Goal: Task Accomplishment & Management: Manage account settings

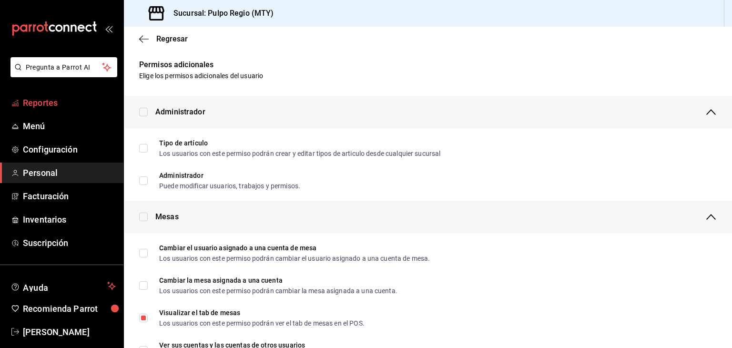
click at [65, 105] on span "Reportes" at bounding box center [69, 102] width 93 height 13
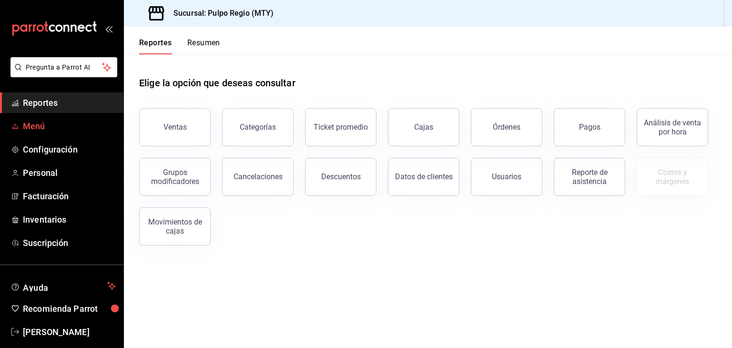
click at [62, 124] on span "Menú" at bounding box center [69, 126] width 93 height 13
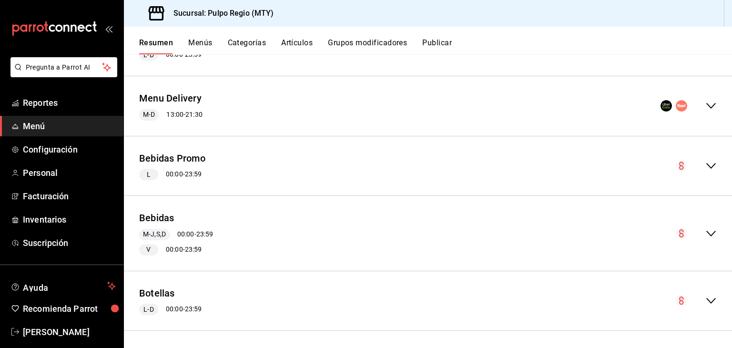
scroll to position [310, 0]
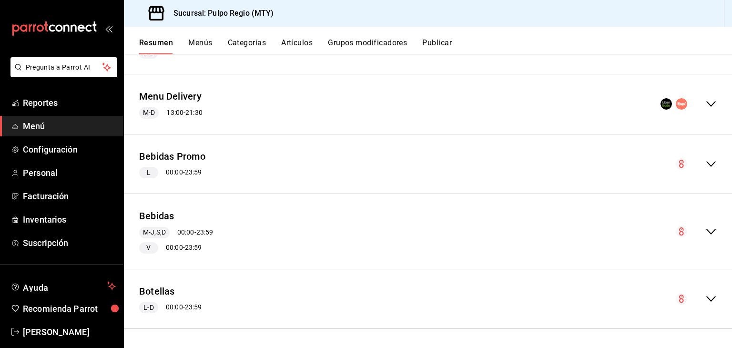
click at [705, 229] on icon "collapse-menu-row" at bounding box center [710, 231] width 11 height 11
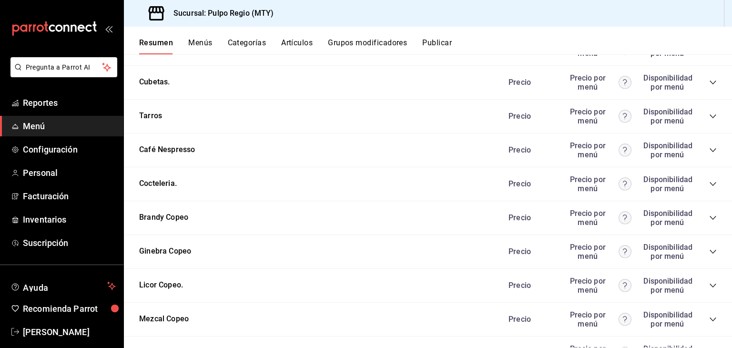
scroll to position [1834, 0]
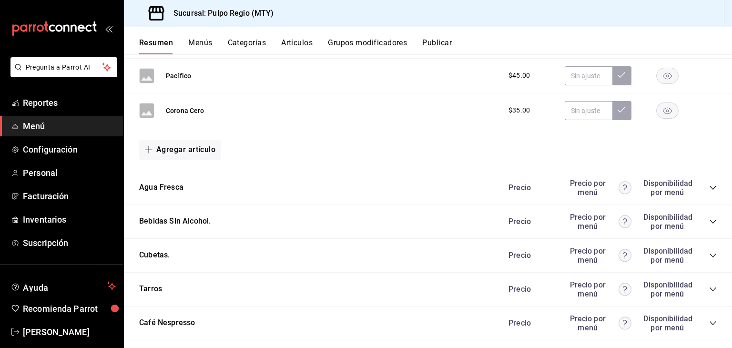
click at [710, 220] on icon "collapse-category-row" at bounding box center [713, 222] width 6 height 4
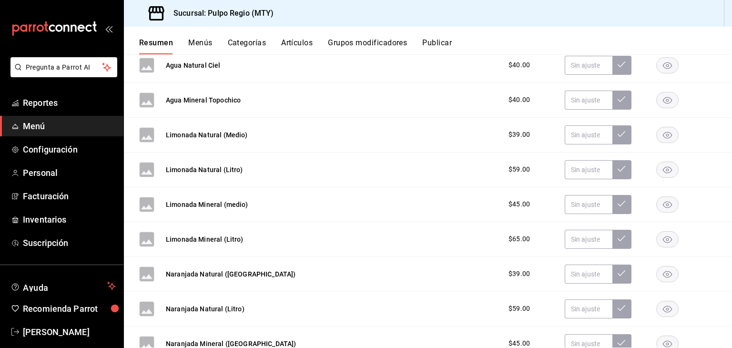
scroll to position [1977, 0]
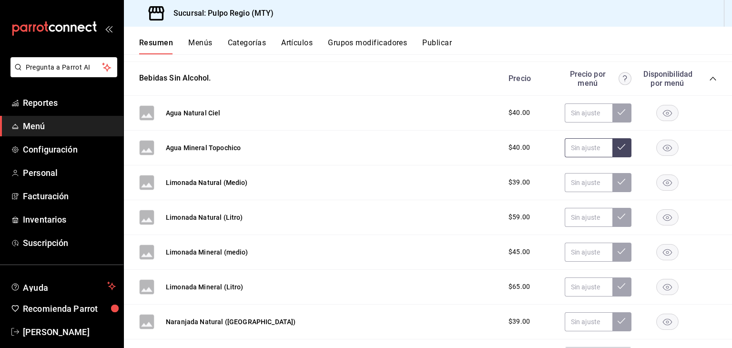
click at [585, 146] on input "text" at bounding box center [589, 147] width 48 height 19
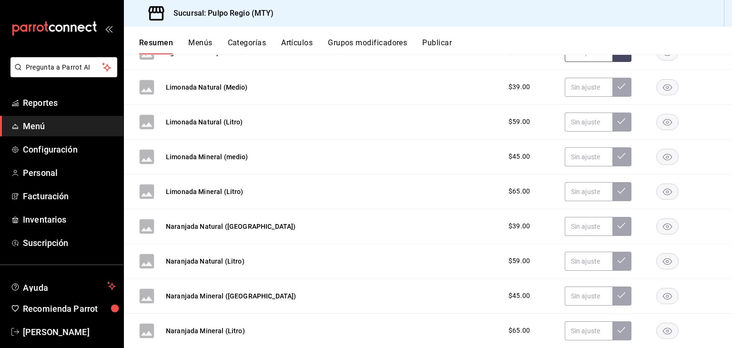
scroll to position [2025, 0]
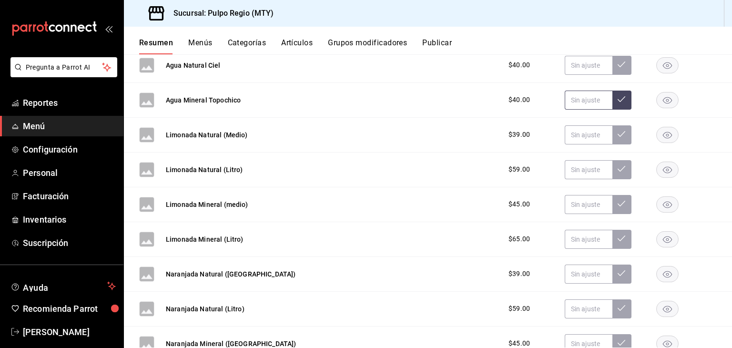
click at [588, 94] on input "text" at bounding box center [589, 100] width 48 height 19
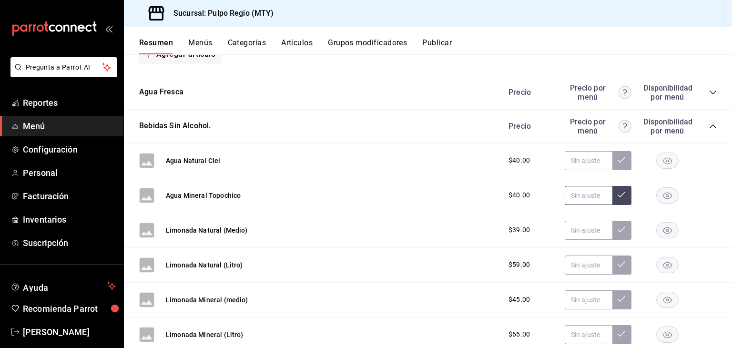
click at [572, 188] on input "text" at bounding box center [589, 195] width 48 height 19
type input "$45.00"
click at [616, 195] on button at bounding box center [621, 195] width 19 height 19
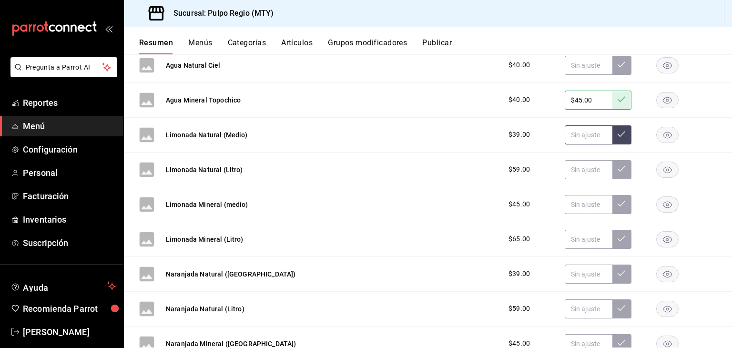
click at [583, 135] on input "text" at bounding box center [589, 134] width 48 height 19
type input "$45.00"
click at [621, 133] on button at bounding box center [621, 134] width 19 height 19
click at [579, 163] on input "text" at bounding box center [589, 169] width 48 height 19
type input "$65.00"
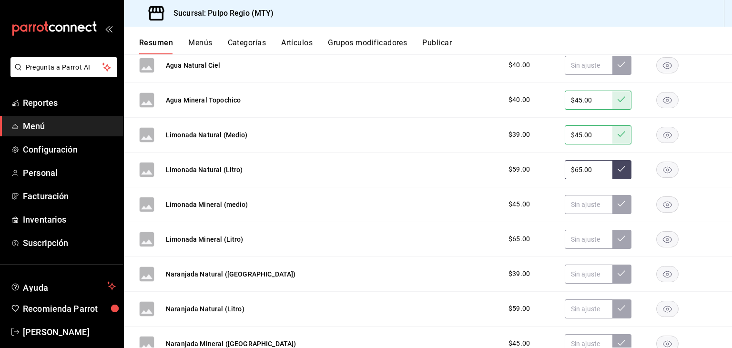
click at [618, 167] on icon at bounding box center [622, 169] width 8 height 8
click at [583, 202] on input "text" at bounding box center [589, 204] width 48 height 19
type input "$5.00"
type input "$4.00"
type input "$5.00"
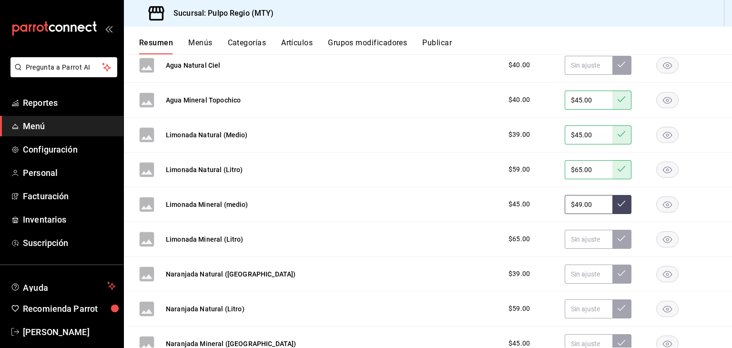
type input "$49.00"
click at [618, 203] on icon at bounding box center [622, 204] width 8 height 8
click at [580, 231] on input "text" at bounding box center [589, 239] width 48 height 19
type input "$75.00"
click at [612, 234] on button at bounding box center [621, 239] width 19 height 19
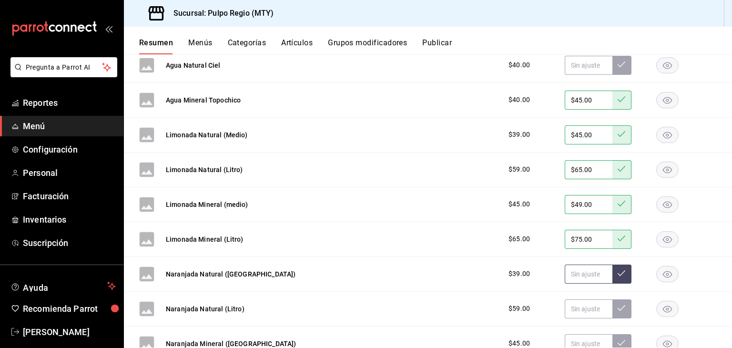
click at [580, 269] on input "text" at bounding box center [589, 274] width 48 height 19
type input "$45.00"
click at [618, 271] on icon at bounding box center [622, 273] width 8 height 8
click at [570, 316] on div "Naranjada Natural (Litro) $59.00" at bounding box center [428, 309] width 608 height 35
click at [580, 305] on input "text" at bounding box center [589, 308] width 48 height 19
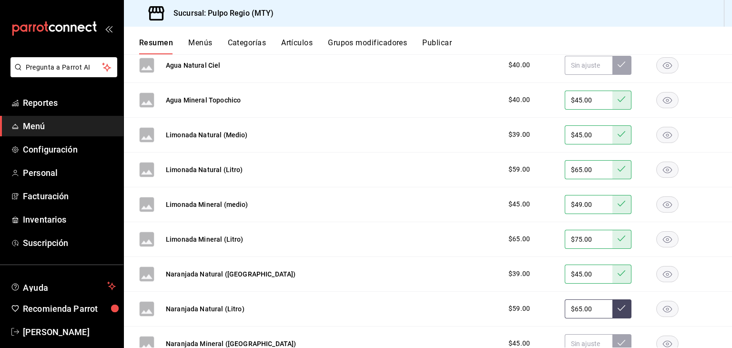
type input "$65.00"
click at [619, 305] on button at bounding box center [621, 308] width 19 height 19
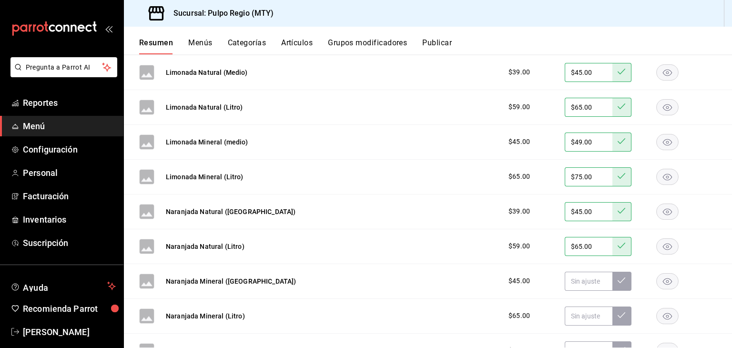
scroll to position [2120, 0]
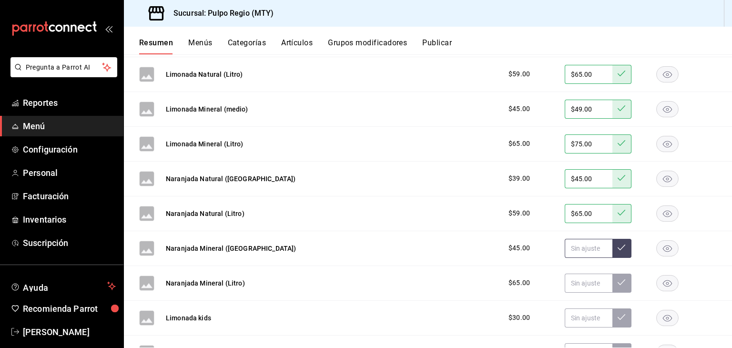
click at [572, 244] on input "text" at bounding box center [589, 248] width 48 height 19
type input "$4.00"
type input "$5.00"
type input "$49.00"
click at [618, 244] on icon at bounding box center [622, 248] width 8 height 8
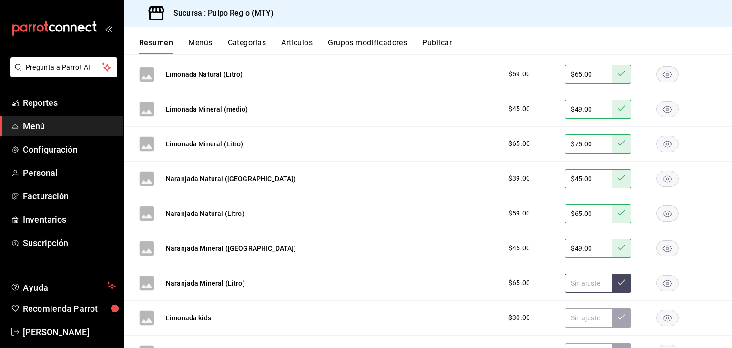
click at [590, 276] on input "text" at bounding box center [589, 283] width 48 height 19
type input "$75.00"
click at [621, 282] on button at bounding box center [621, 283] width 19 height 19
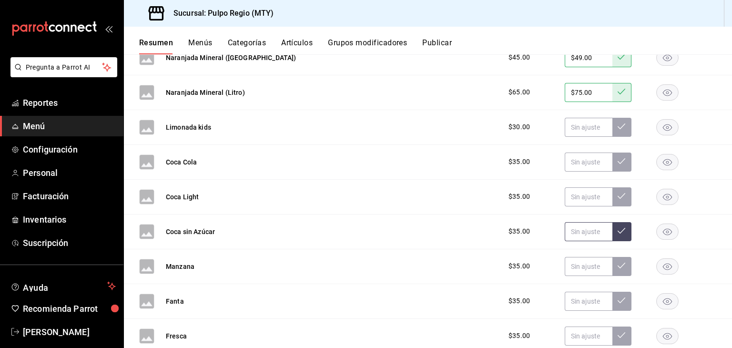
scroll to position [2263, 0]
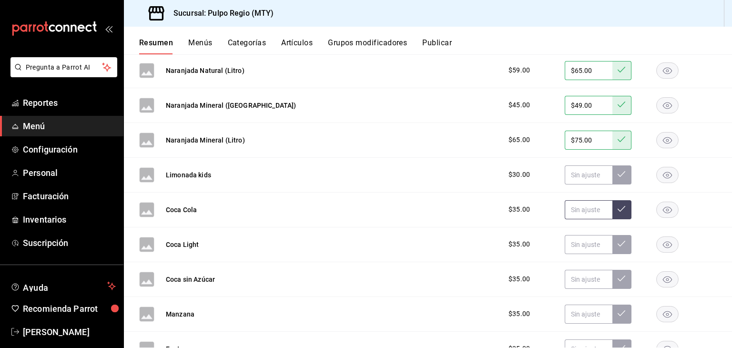
click at [573, 202] on input "text" at bounding box center [589, 209] width 48 height 19
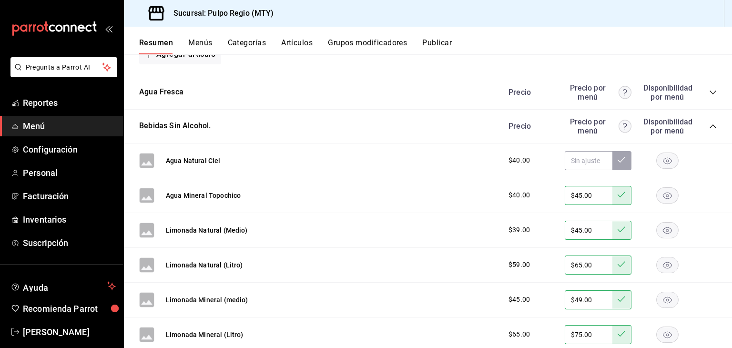
scroll to position [1977, 0]
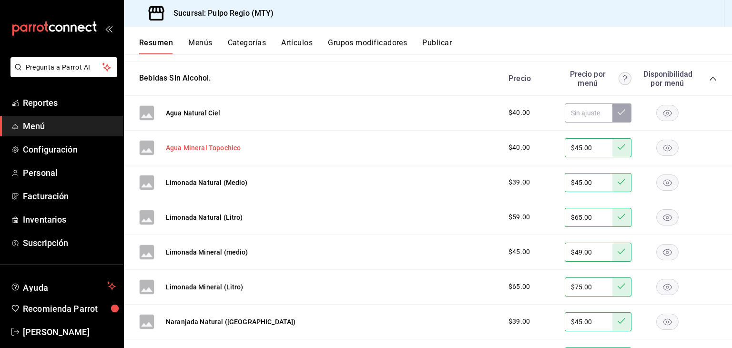
click at [221, 147] on button "Agua Mineral Topochico" at bounding box center [203, 148] width 75 height 10
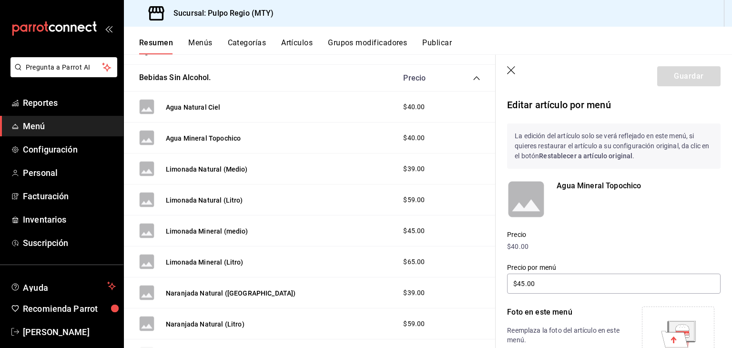
click at [612, 178] on div "Agua Mineral Topochico" at bounding box center [608, 194] width 225 height 50
click at [513, 77] on header "Guardar" at bounding box center [614, 74] width 236 height 39
click at [513, 72] on icon "button" at bounding box center [511, 70] width 8 height 8
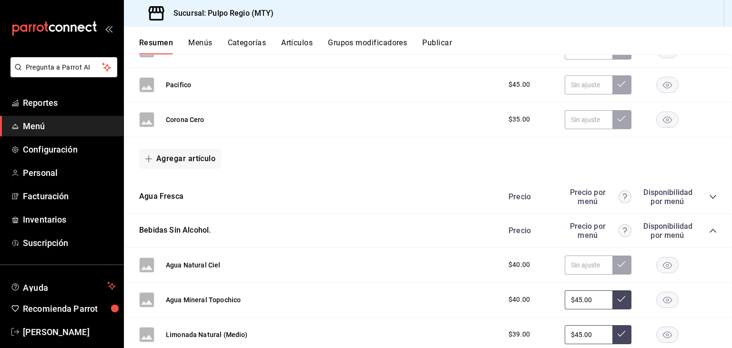
scroll to position [1977, 0]
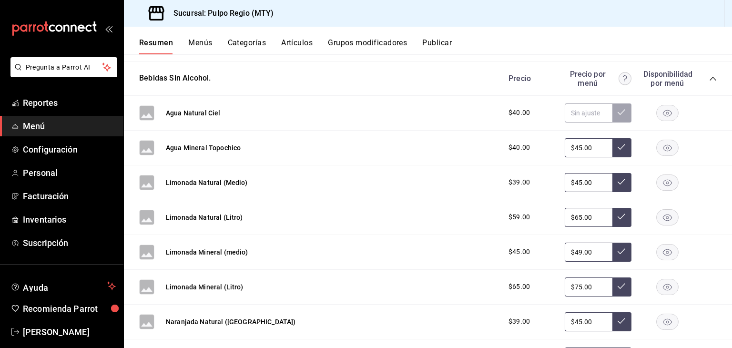
drag, startPoint x: 595, startPoint y: 142, endPoint x: 512, endPoint y: 130, distance: 83.3
click at [512, 131] on div "Agua Mineral Topochico $40.00 $45.00" at bounding box center [428, 148] width 608 height 35
type input "$50.00"
click at [612, 143] on button at bounding box center [621, 147] width 19 height 19
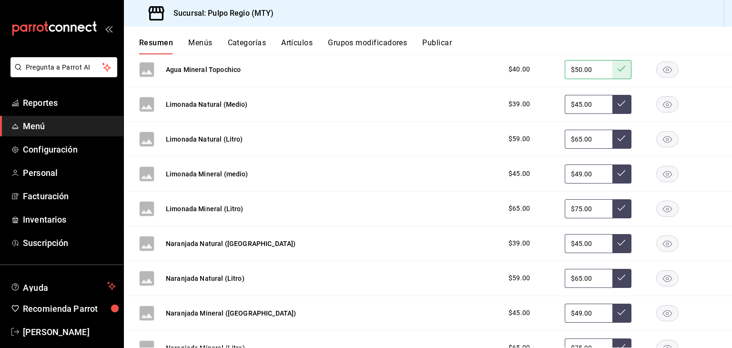
scroll to position [2072, 0]
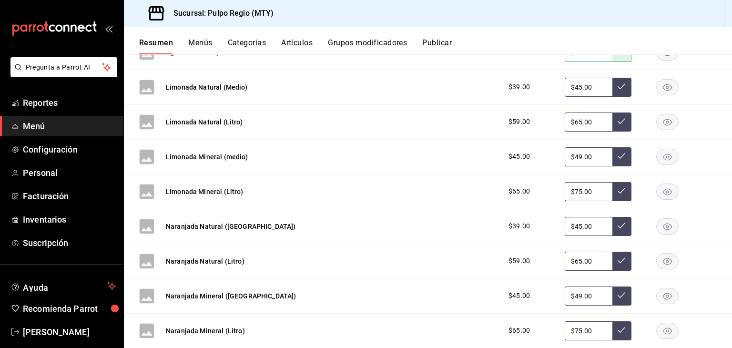
click at [571, 115] on input "$65.00" at bounding box center [589, 121] width 48 height 19
type input "$69.00"
click at [618, 117] on icon at bounding box center [622, 121] width 8 height 8
click at [574, 254] on input "$65.00" at bounding box center [589, 261] width 48 height 19
type input "$69.00"
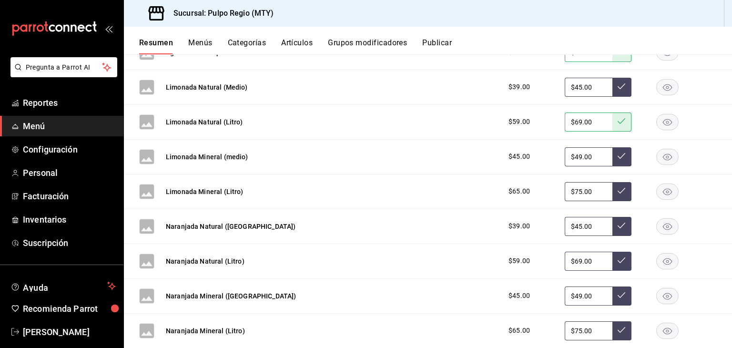
click at [621, 252] on button at bounding box center [621, 261] width 19 height 19
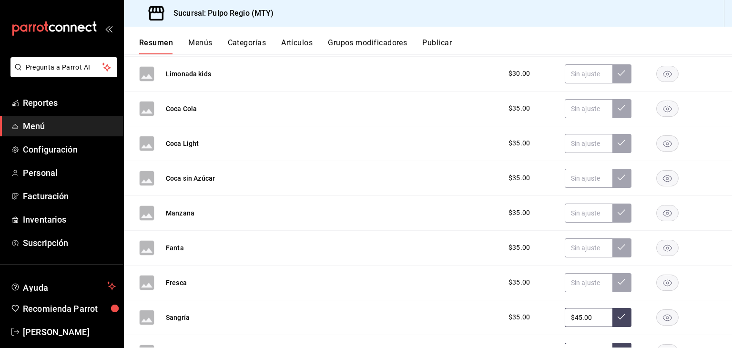
scroll to position [2358, 0]
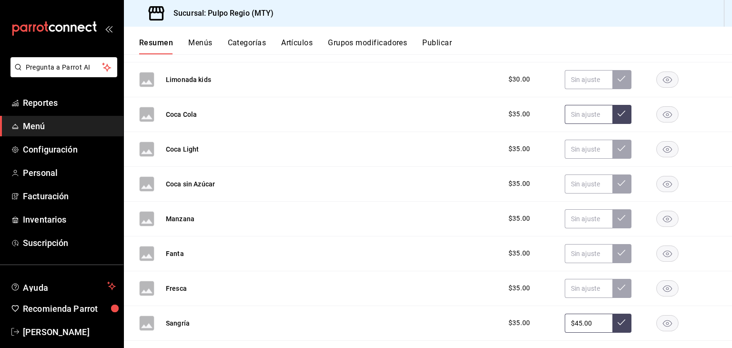
click at [575, 115] on input "text" at bounding box center [589, 114] width 48 height 19
type input "$45.00"
click at [612, 111] on button at bounding box center [621, 114] width 19 height 19
click at [593, 140] on input "text" at bounding box center [589, 149] width 48 height 19
type input "$45.00"
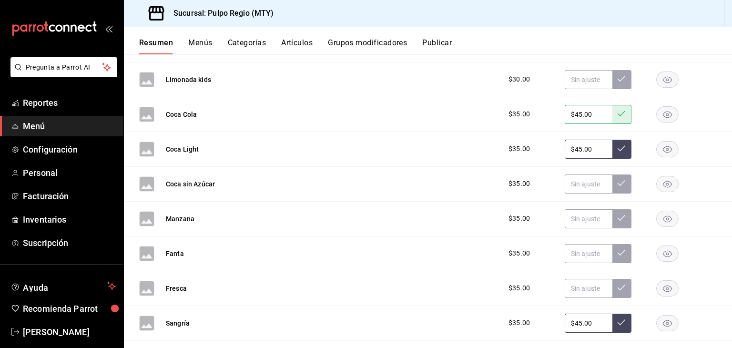
click at [612, 150] on button at bounding box center [621, 149] width 19 height 19
click at [580, 184] on input "text" at bounding box center [589, 183] width 48 height 19
type input "$45.00"
click at [612, 183] on button at bounding box center [621, 183] width 19 height 19
click at [585, 217] on input "text" at bounding box center [589, 218] width 48 height 19
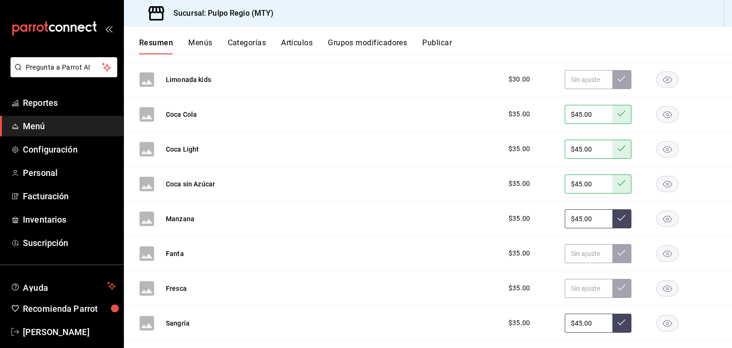
type input "$45.00"
click at [612, 214] on button at bounding box center [621, 218] width 19 height 19
click at [567, 247] on input "text" at bounding box center [589, 253] width 48 height 19
type input "$45.00"
click at [618, 249] on icon at bounding box center [622, 253] width 8 height 8
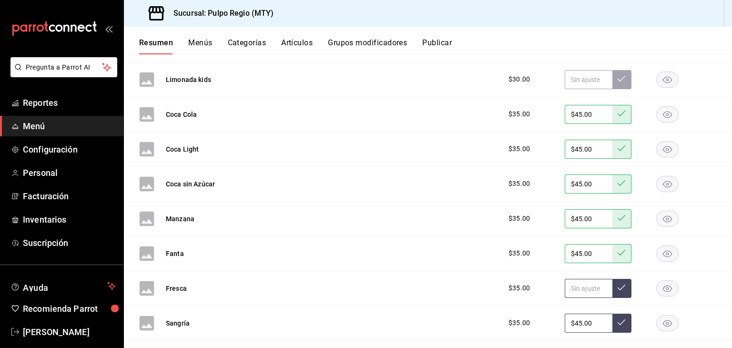
click at [572, 283] on input "text" at bounding box center [589, 288] width 48 height 19
type input "$45.00"
click at [612, 281] on button at bounding box center [621, 288] width 19 height 19
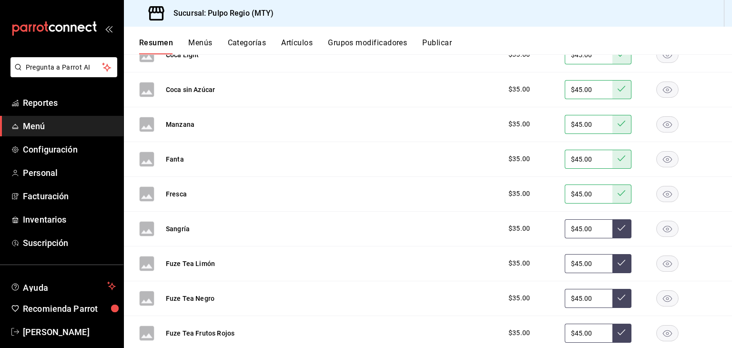
scroll to position [2453, 0]
click at [573, 224] on input "$45.00" at bounding box center [589, 227] width 48 height 19
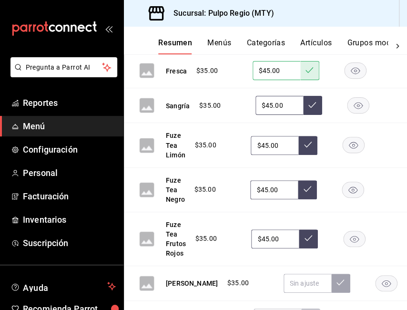
scroll to position [2743, 0]
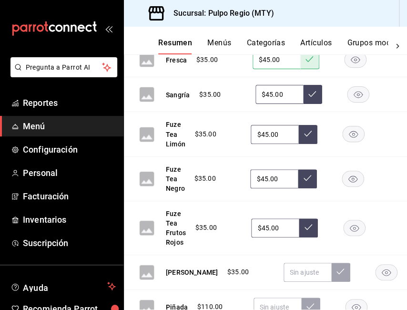
click at [263, 144] on input "$45.00" at bounding box center [275, 134] width 48 height 19
type input "$55.00"
click at [304, 137] on icon at bounding box center [308, 134] width 8 height 8
click at [264, 188] on input "$45.00" at bounding box center [274, 178] width 48 height 19
type input "$55.00"
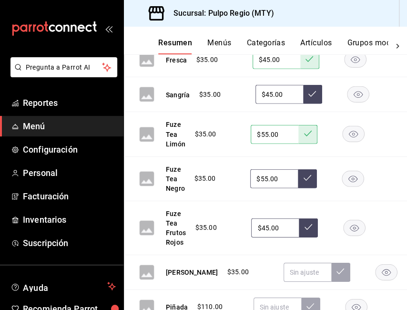
click at [310, 188] on button at bounding box center [307, 178] width 19 height 19
click at [265, 237] on input "$45.00" at bounding box center [275, 227] width 48 height 19
type input "$55.00"
click at [305, 230] on icon at bounding box center [309, 227] width 8 height 6
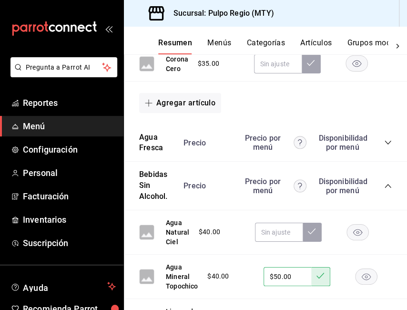
scroll to position [2028, 0]
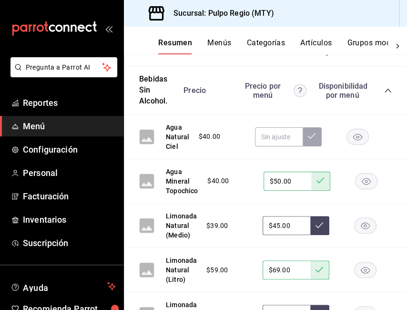
click at [384, 93] on icon "collapse-category-row" at bounding box center [388, 91] width 8 height 8
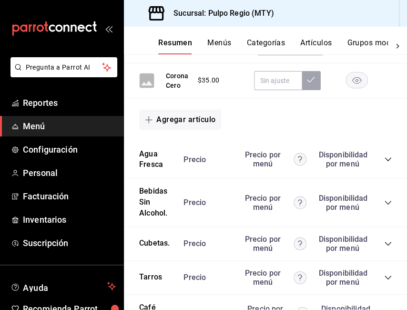
scroll to position [1933, 0]
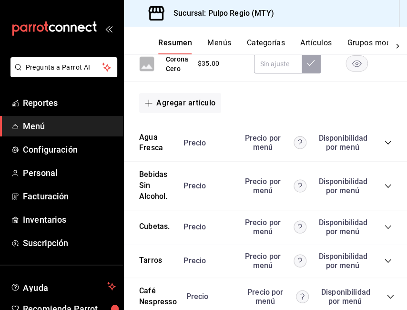
click at [384, 146] on icon "collapse-category-row" at bounding box center [388, 143] width 8 height 8
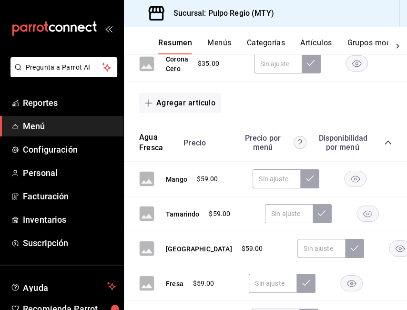
click at [384, 146] on icon "collapse-category-row" at bounding box center [388, 143] width 8 height 8
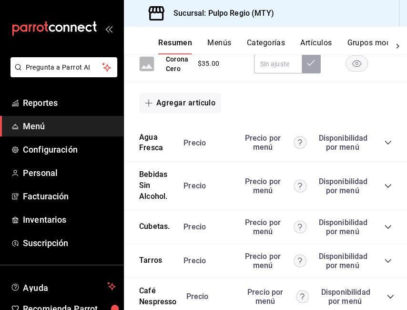
click at [384, 187] on icon "collapse-category-row" at bounding box center [388, 186] width 8 height 8
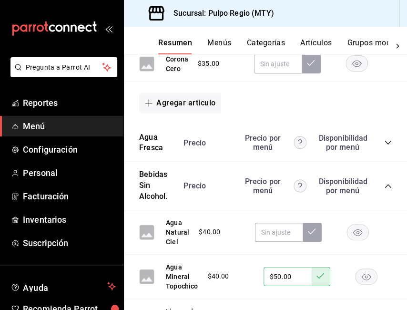
click at [384, 146] on icon "collapse-category-row" at bounding box center [388, 143] width 8 height 8
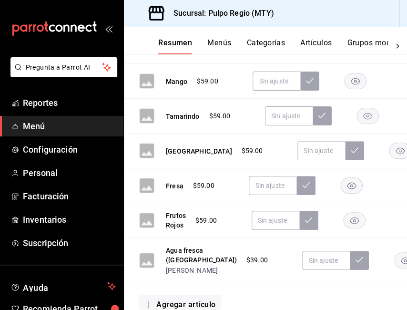
scroll to position [2076, 0]
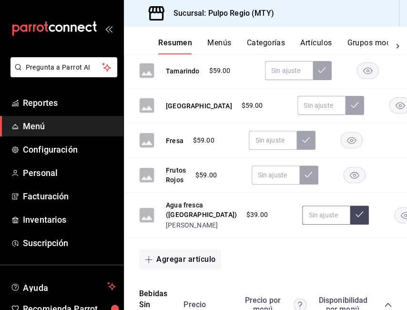
click at [302, 224] on input "text" at bounding box center [326, 214] width 48 height 19
click at [350, 224] on button at bounding box center [359, 214] width 19 height 19
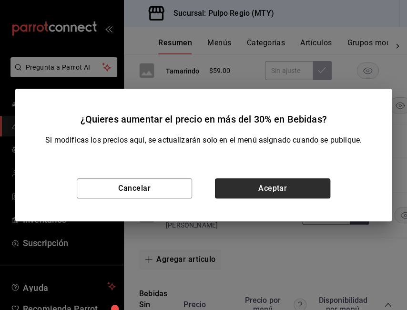
click at [274, 187] on button "Aceptar" at bounding box center [272, 188] width 115 height 20
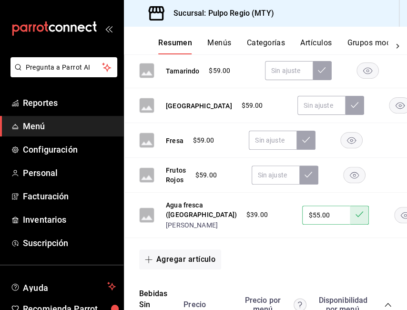
click at [302, 224] on input "$55.00" at bounding box center [326, 214] width 48 height 19
type input "$55.00"
click at [350, 224] on button at bounding box center [359, 214] width 19 height 19
click at [356, 217] on icon at bounding box center [360, 214] width 8 height 6
click at [288, 269] on div "Agregar artículo" at bounding box center [265, 259] width 253 height 20
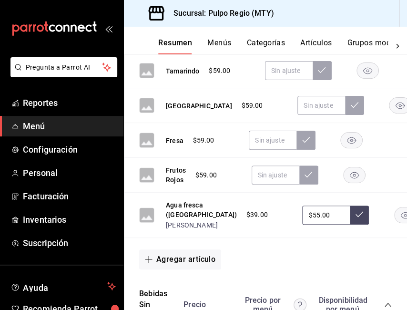
click at [302, 224] on input "$55.00" at bounding box center [326, 214] width 48 height 19
click at [350, 224] on button at bounding box center [359, 214] width 19 height 19
click at [259, 270] on div "Agregar artículo" at bounding box center [265, 259] width 283 height 43
click at [290, 269] on div "Agregar artículo" at bounding box center [265, 259] width 253 height 20
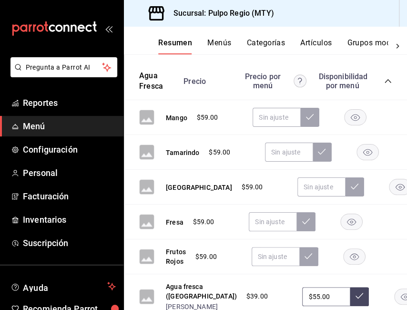
scroll to position [1981, 0]
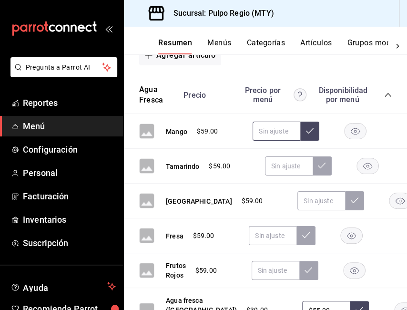
click at [275, 137] on input "text" at bounding box center [277, 131] width 48 height 19
type input "$75.00"
click at [314, 137] on button at bounding box center [309, 131] width 19 height 19
click at [288, 167] on input "text" at bounding box center [289, 165] width 48 height 19
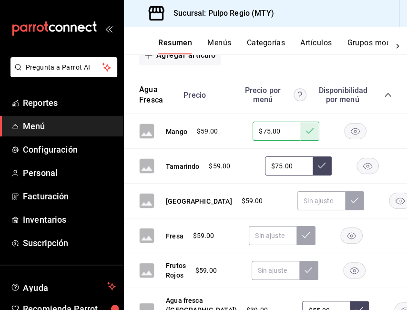
type input "$75.00"
click at [324, 169] on icon at bounding box center [322, 166] width 8 height 8
click at [297, 204] on input "text" at bounding box center [321, 200] width 48 height 19
type input "$75.00"
click at [345, 208] on button at bounding box center [354, 200] width 19 height 19
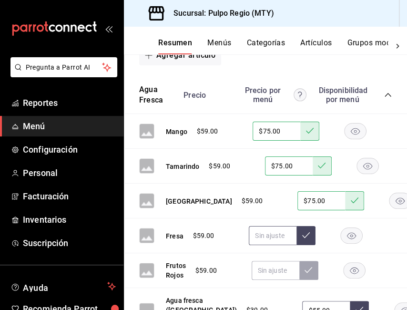
click at [271, 243] on input "text" at bounding box center [273, 235] width 48 height 19
type input "$75.00"
click at [300, 234] on button at bounding box center [305, 235] width 19 height 19
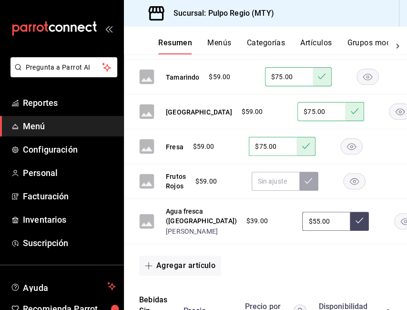
scroll to position [2076, 0]
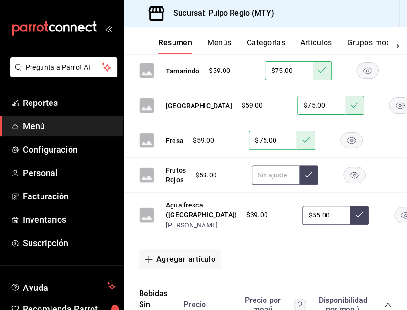
click at [267, 183] on input "text" at bounding box center [276, 174] width 48 height 19
type input "$75.00"
click at [309, 177] on icon at bounding box center [309, 175] width 8 height 6
drag, startPoint x: 295, startPoint y: 228, endPoint x: 119, endPoint y: 228, distance: 175.9
click at [118, 228] on div "Pregunta a Parrot AI Reportes Menú Configuración Personal Facturación Inventari…" at bounding box center [203, 155] width 407 height 310
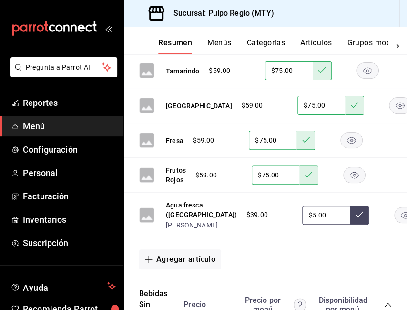
type input "$55.00"
click at [350, 224] on button at bounding box center [359, 214] width 19 height 19
click at [356, 218] on icon at bounding box center [360, 214] width 8 height 8
click at [319, 269] on div "Agregar artículo" at bounding box center [265, 259] width 283 height 43
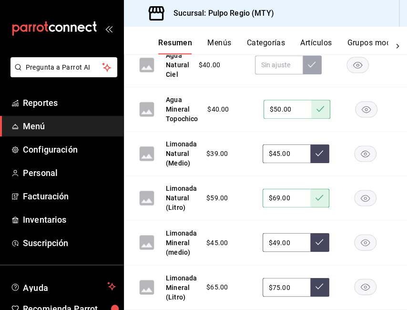
scroll to position [2267, 0]
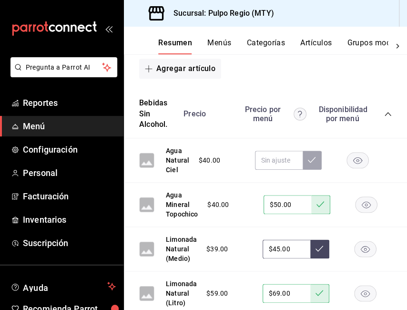
click at [384, 118] on icon "collapse-category-row" at bounding box center [388, 114] width 8 height 8
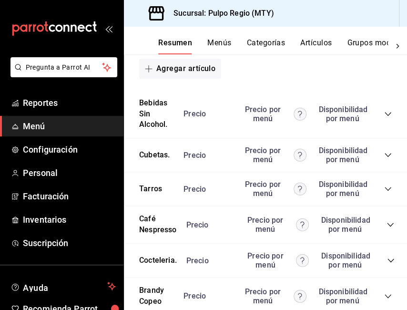
click at [388, 226] on icon "collapse-category-row" at bounding box center [390, 225] width 6 height 4
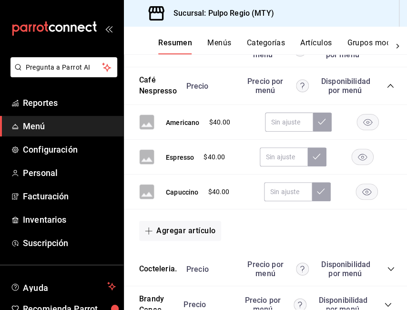
scroll to position [2410, 0]
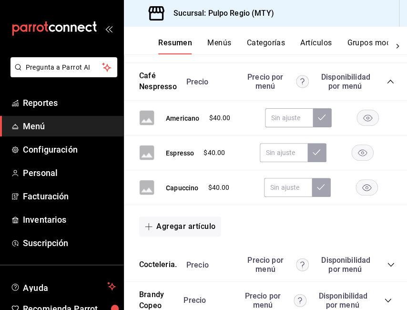
click at [129, 159] on div "Espresso $40.00" at bounding box center [265, 152] width 283 height 35
click at [291, 162] on input "text" at bounding box center [284, 152] width 48 height 19
type input "$6.00"
type input "$70.00"
click at [318, 162] on button at bounding box center [316, 152] width 19 height 19
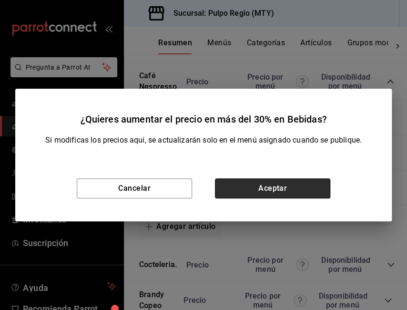
click at [305, 185] on button "Aceptar" at bounding box center [272, 188] width 115 height 20
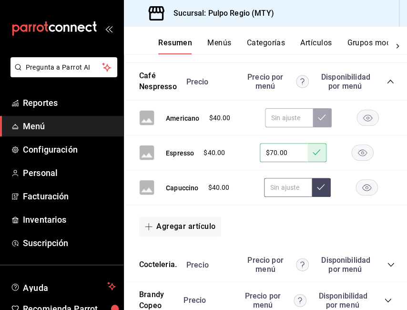
click at [292, 197] on input "text" at bounding box center [288, 187] width 48 height 19
type input "$70.00"
click at [315, 197] on button at bounding box center [321, 187] width 19 height 19
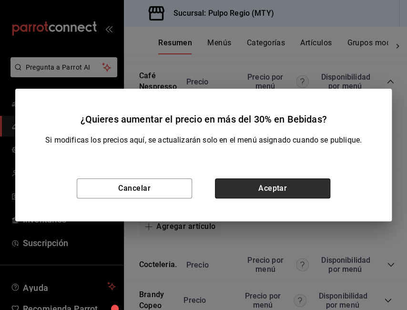
click at [285, 188] on button "Aceptar" at bounding box center [272, 188] width 115 height 20
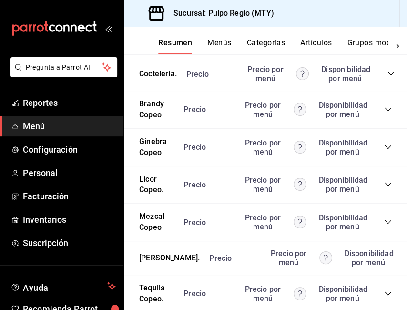
scroll to position [2553, 0]
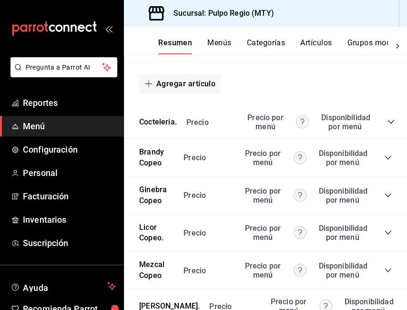
click at [388, 125] on icon "collapse-category-row" at bounding box center [391, 122] width 8 height 8
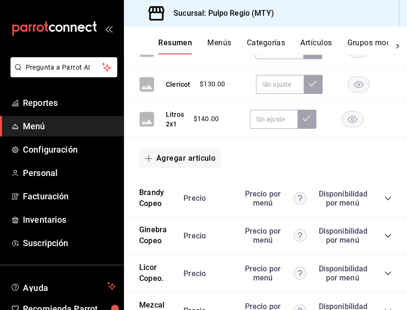
scroll to position [2982, 0]
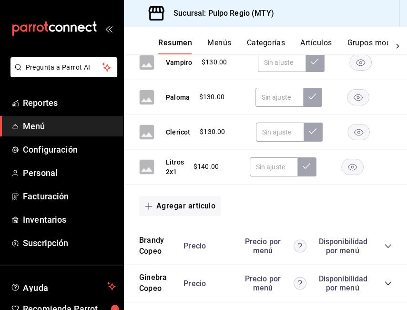
click at [356, 174] on rect "button" at bounding box center [352, 167] width 22 height 16
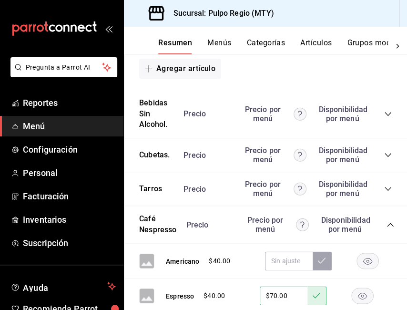
scroll to position [2171, 0]
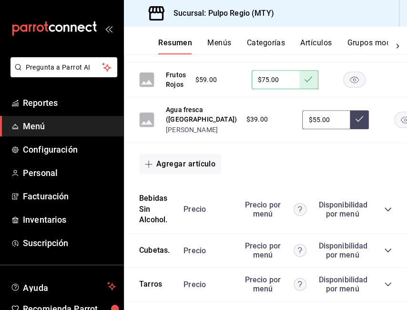
click at [385, 254] on icon "collapse-category-row" at bounding box center [388, 250] width 8 height 8
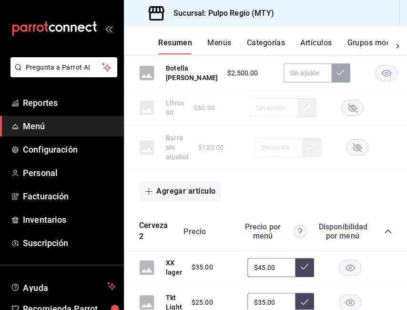
scroll to position [932, 0]
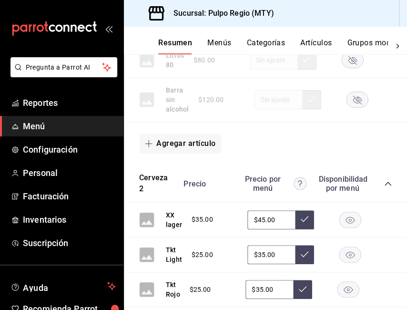
click at [261, 140] on div "Agregar artículo" at bounding box center [265, 143] width 283 height 43
click at [381, 193] on div "Precio Precio por menú Disponibilidad por menú" at bounding box center [283, 183] width 218 height 18
click at [384, 187] on icon "collapse-category-row" at bounding box center [388, 184] width 8 height 8
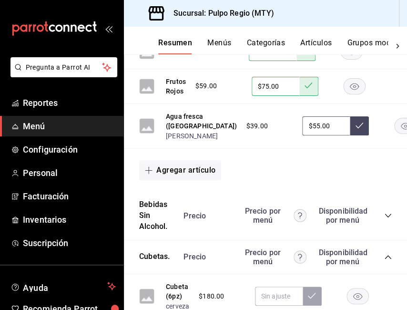
scroll to position [1313, 0]
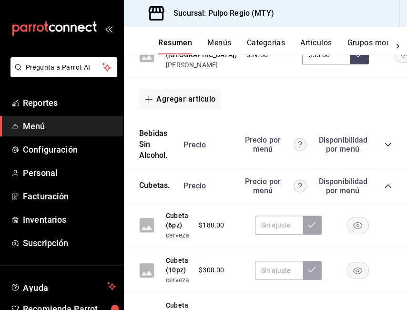
click at [386, 166] on div "Bebidas Sin Alcohol. [PERSON_NAME] por menú Disponibilidad por menú" at bounding box center [265, 145] width 283 height 49
click at [384, 148] on icon "collapse-category-row" at bounding box center [388, 145] width 8 height 8
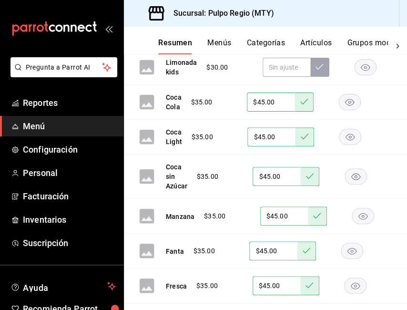
scroll to position [1885, 0]
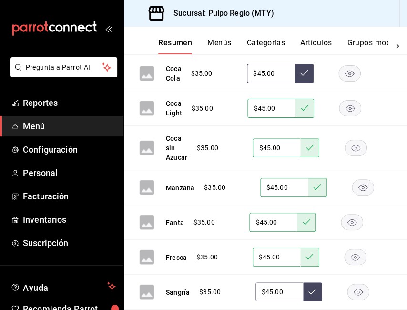
drag, startPoint x: 279, startPoint y: 119, endPoint x: 192, endPoint y: 114, distance: 87.3
click at [193, 83] on div "$35.00 $45.00" at bounding box center [291, 73] width 218 height 19
type input "$49.00"
click at [307, 77] on icon at bounding box center [304, 73] width 8 height 8
drag, startPoint x: 293, startPoint y: 153, endPoint x: 199, endPoint y: 136, distance: 95.5
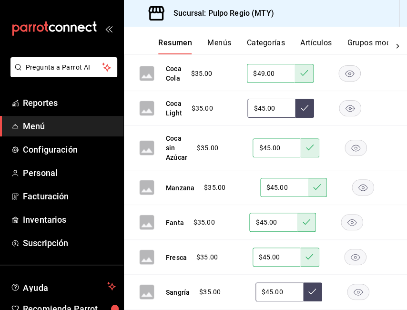
click at [199, 126] on div "Coca Light $35.00 $45.00" at bounding box center [265, 108] width 283 height 35
type input "$49.00"
click at [312, 118] on button at bounding box center [304, 108] width 19 height 19
drag, startPoint x: 284, startPoint y: 190, endPoint x: 183, endPoint y: 173, distance: 102.1
click at [183, 170] on div "Coca sin Azúcar $35.00 $45.00" at bounding box center [265, 148] width 283 height 44
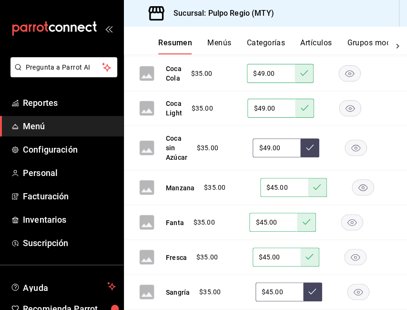
type input "$49.00"
click at [309, 151] on icon at bounding box center [310, 147] width 8 height 8
drag, startPoint x: 294, startPoint y: 228, endPoint x: 183, endPoint y: 209, distance: 112.8
click at [183, 209] on div "Agua Natural Ciel $40.00 Agua Mineral Topochico $40.00 $50.00 Limonada Natural …" at bounding box center [265, 80] width 283 height 967
type input "$49.00"
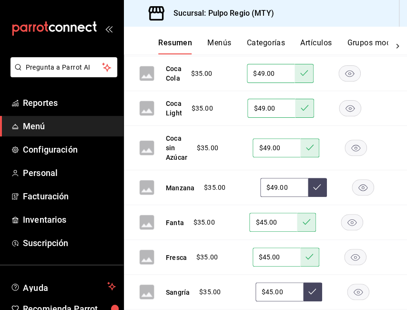
click at [310, 197] on button at bounding box center [317, 187] width 19 height 19
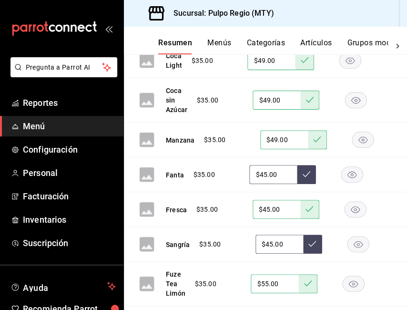
drag, startPoint x: 286, startPoint y: 217, endPoint x: 198, endPoint y: 220, distance: 87.7
click at [198, 184] on div "$35.00 $45.00" at bounding box center [293, 174] width 218 height 19
type input "$49.00"
click at [305, 178] on icon at bounding box center [307, 174] width 8 height 8
click at [263, 227] on div "Fresca $35.00 $45.00" at bounding box center [265, 209] width 283 height 35
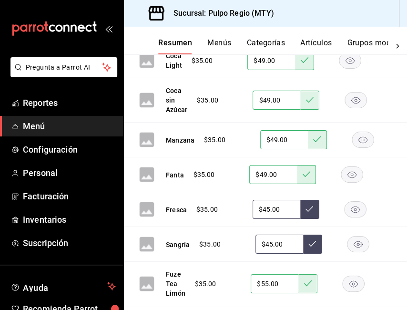
drag, startPoint x: 287, startPoint y: 252, endPoint x: 219, endPoint y: 242, distance: 68.3
click at [219, 227] on div "Fresca $35.00 $45.00" at bounding box center [265, 209] width 283 height 35
type input "$49.00"
click at [311, 213] on icon at bounding box center [309, 209] width 8 height 8
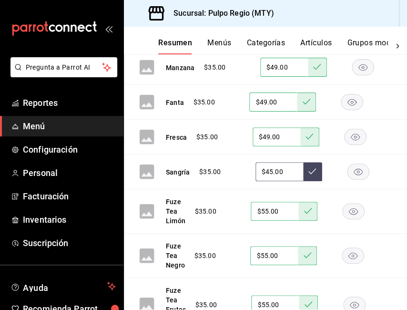
scroll to position [2028, 0]
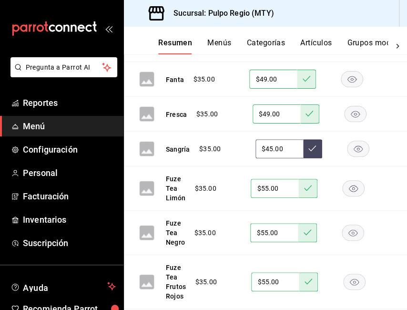
drag, startPoint x: 276, startPoint y: 197, endPoint x: 151, endPoint y: 185, distance: 125.4
click at [151, 166] on div "Sangría $35.00 $45.00" at bounding box center [265, 149] width 283 height 35
type input "$4.00"
click at [268, 166] on div "Sangría $35.00" at bounding box center [265, 149] width 283 height 35
type input "$45.00"
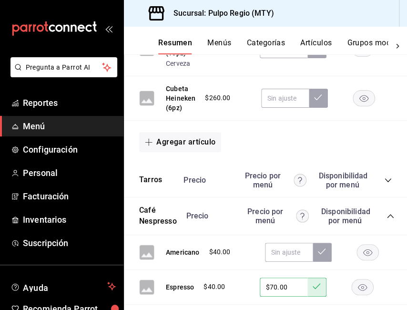
scroll to position [2648, 0]
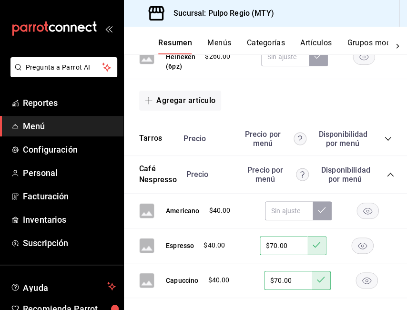
click at [384, 143] on icon "collapse-category-row" at bounding box center [388, 139] width 8 height 8
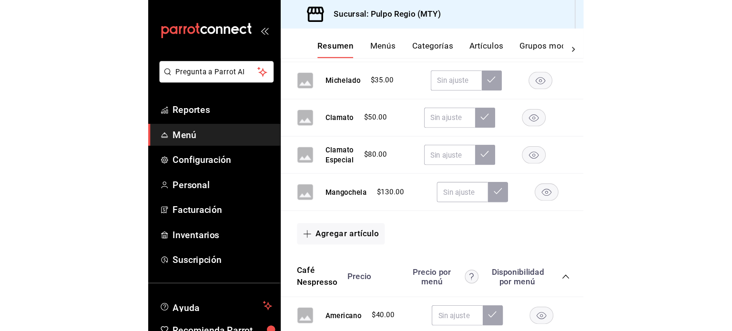
scroll to position [2791, 0]
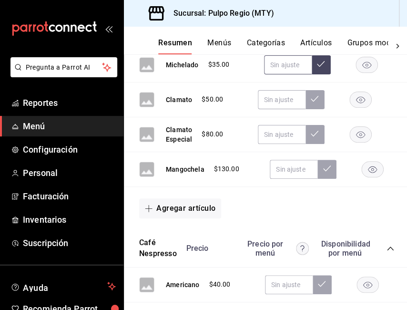
click at [282, 74] on input "text" at bounding box center [288, 64] width 48 height 19
type input "$45.00"
click at [321, 74] on button at bounding box center [321, 64] width 19 height 19
click at [282, 109] on input "text" at bounding box center [282, 99] width 48 height 19
type input "$55.00"
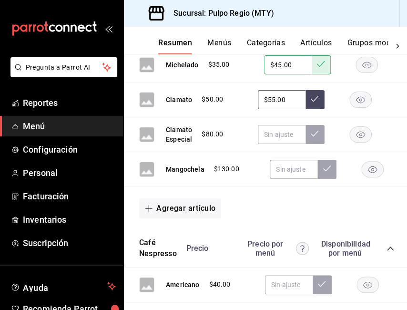
click at [311, 109] on button at bounding box center [314, 99] width 19 height 19
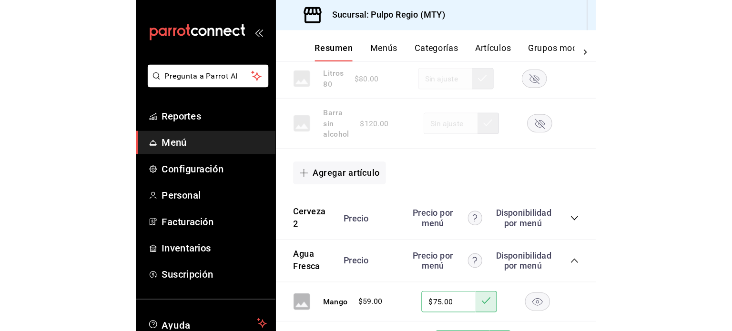
scroll to position [1018, 0]
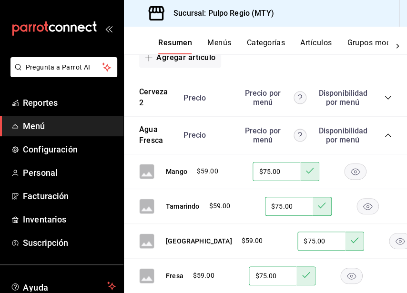
click at [384, 102] on icon "collapse-category-row" at bounding box center [388, 98] width 8 height 8
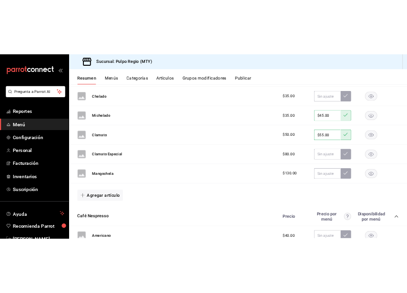
scroll to position [3401, 0]
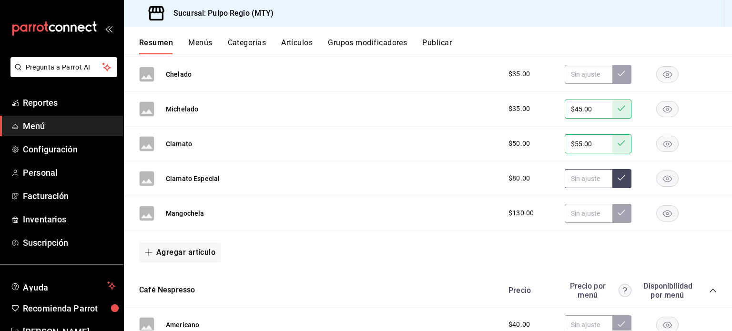
click at [582, 175] on input "text" at bounding box center [589, 178] width 48 height 19
type input "$110.00"
click at [618, 174] on icon at bounding box center [622, 178] width 8 height 8
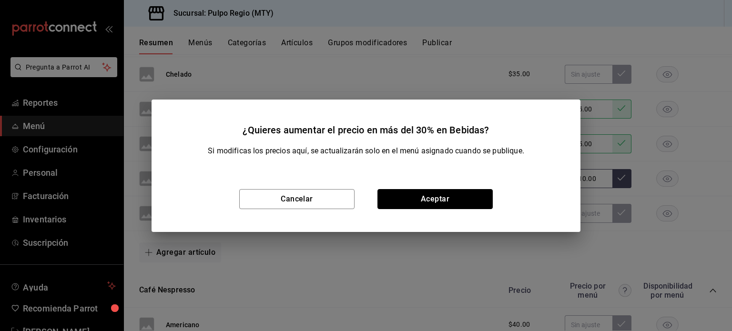
click at [416, 204] on button "Aceptar" at bounding box center [434, 199] width 115 height 20
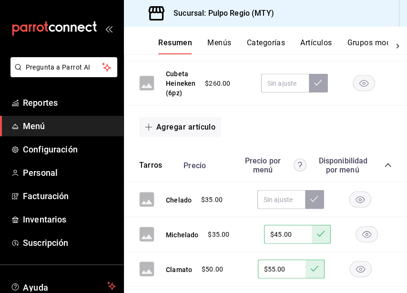
scroll to position [3782, 0]
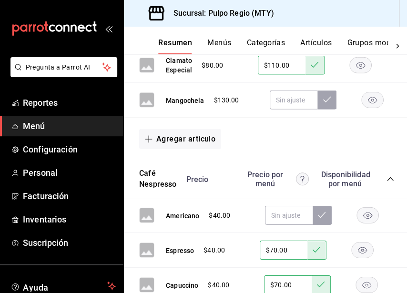
click at [363, 73] on rect "button" at bounding box center [361, 66] width 22 height 16
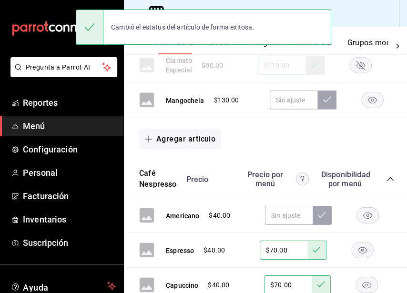
click at [363, 73] on rect "button" at bounding box center [361, 66] width 22 height 16
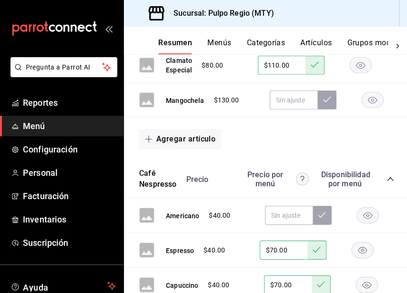
click at [180, 36] on button "Clamato" at bounding box center [179, 31] width 26 height 10
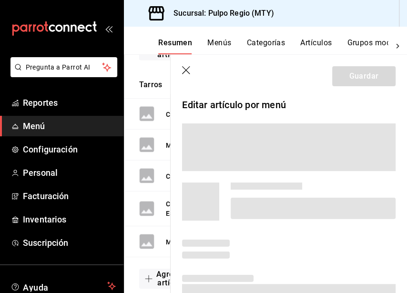
scroll to position [3171, 0]
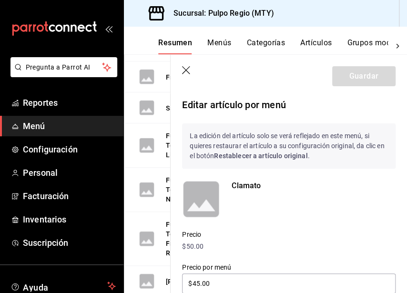
type input "$55.00"
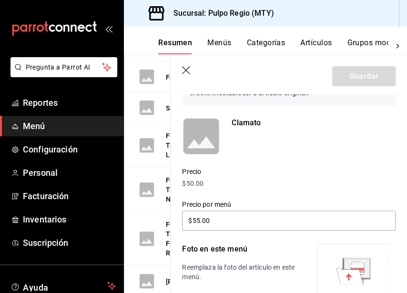
scroll to position [0, 0]
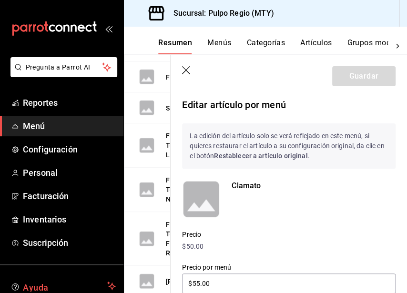
drag, startPoint x: 185, startPoint y: 70, endPoint x: 102, endPoint y: 292, distance: 236.8
click at [186, 70] on icon "button" at bounding box center [186, 70] width 8 height 8
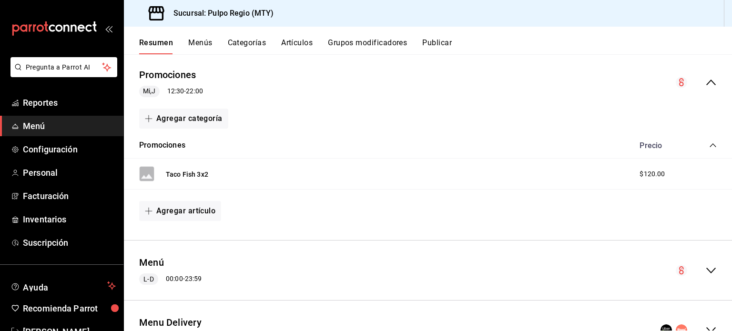
scroll to position [95, 0]
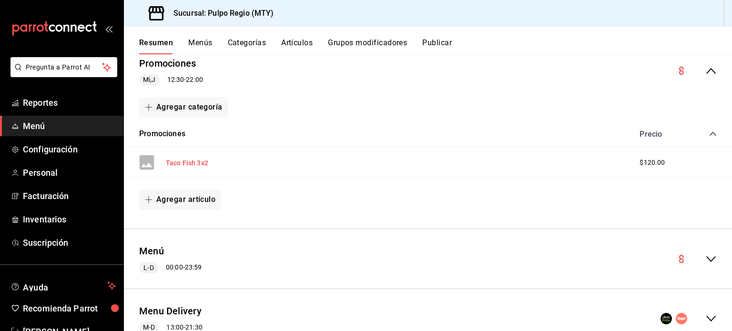
click at [190, 165] on button "Taco Fish 3x2" at bounding box center [187, 163] width 42 height 10
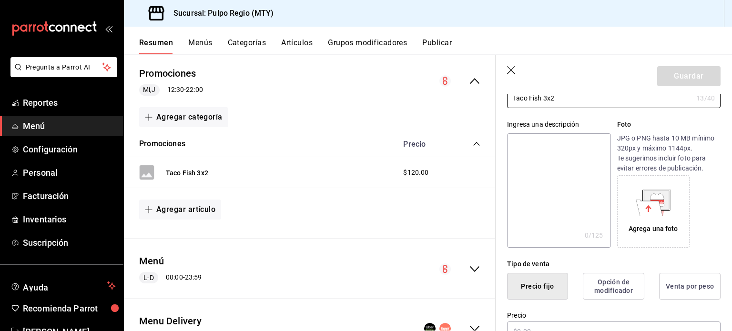
type input "$120.00"
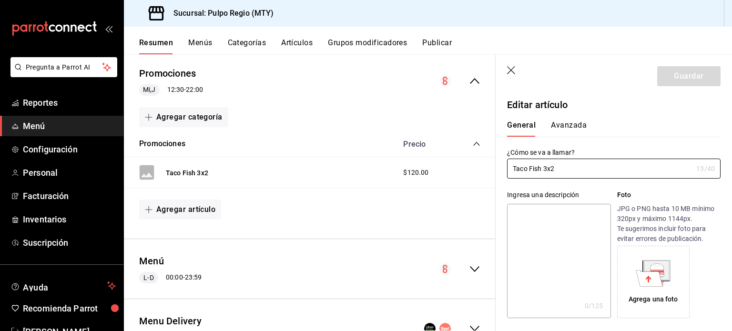
click at [507, 66] on header "Guardar" at bounding box center [614, 74] width 236 height 39
click at [509, 69] on icon "button" at bounding box center [512, 71] width 10 height 10
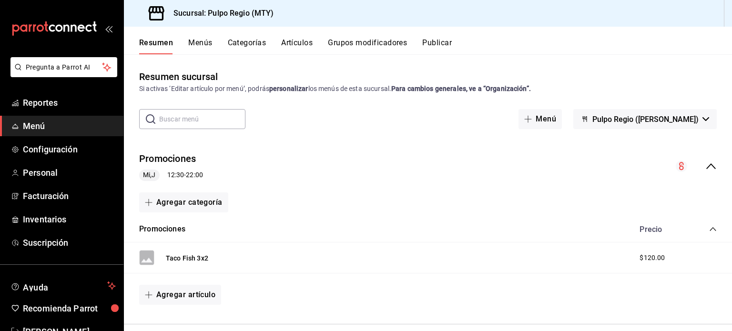
click at [203, 45] on button "Menús" at bounding box center [200, 46] width 24 height 16
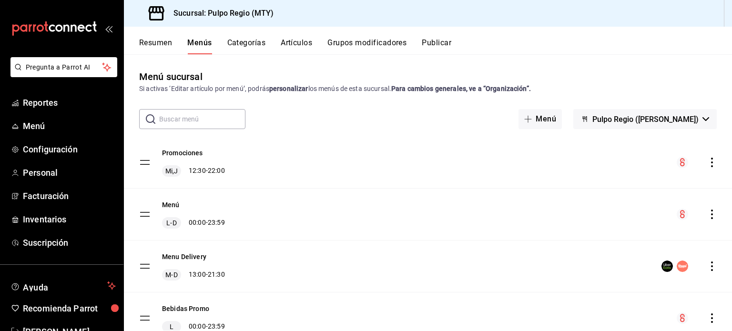
click at [707, 163] on icon "actions" at bounding box center [712, 163] width 10 height 10
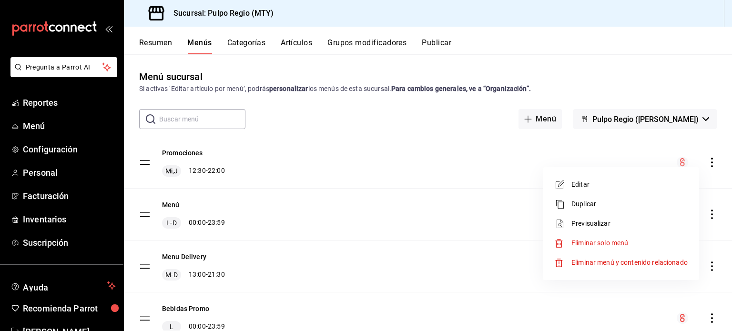
click at [569, 179] on div at bounding box center [562, 184] width 17 height 11
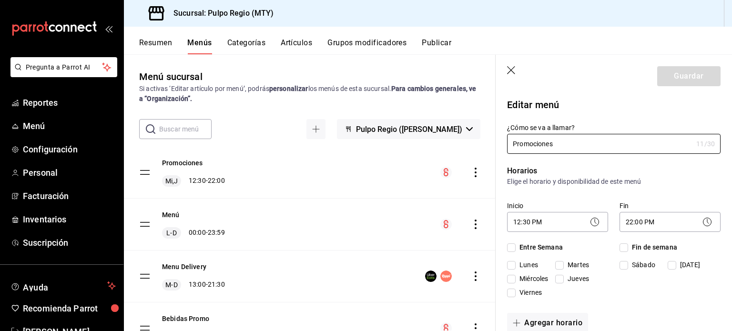
checkbox input "true"
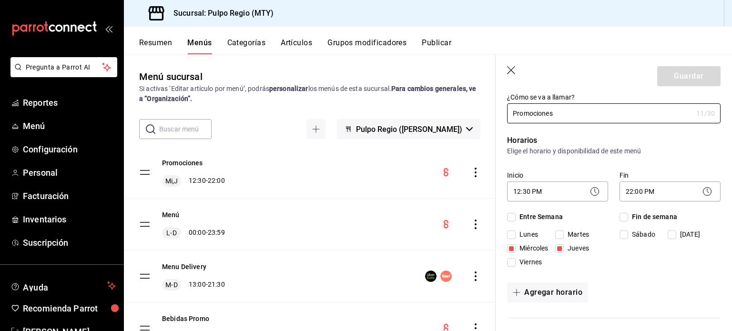
scroll to position [48, 0]
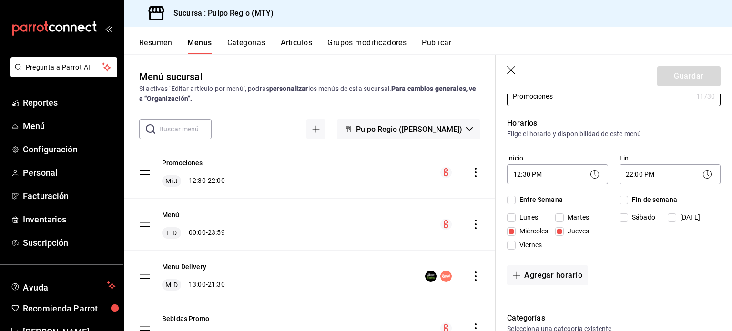
click at [534, 231] on span "Miércoles" at bounding box center [532, 231] width 32 height 10
click at [516, 231] on input "Miércoles" at bounding box center [511, 231] width 9 height 9
checkbox input "false"
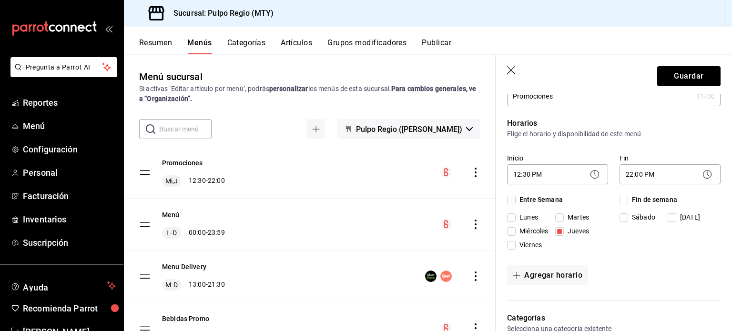
click at [560, 229] on input "Jueves" at bounding box center [559, 231] width 9 height 9
checkbox input "false"
click at [517, 219] on span "Lunes" at bounding box center [527, 218] width 22 height 10
click at [516, 219] on input "Lunes" at bounding box center [511, 218] width 9 height 9
checkbox input "true"
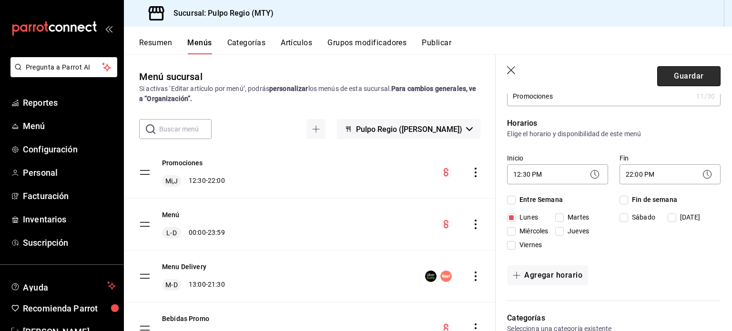
click at [682, 74] on button "Guardar" at bounding box center [688, 76] width 63 height 20
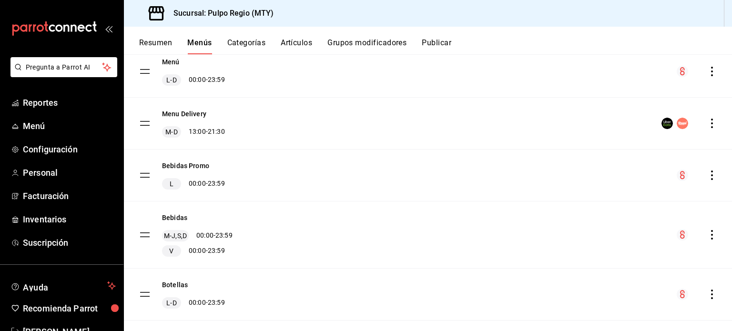
scroll to position [159, 0]
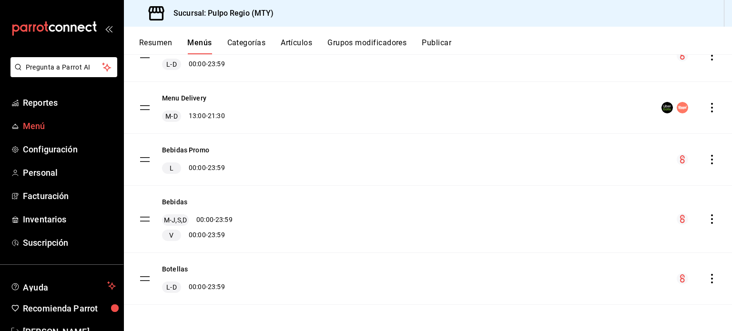
click at [46, 122] on span "Menú" at bounding box center [69, 126] width 93 height 13
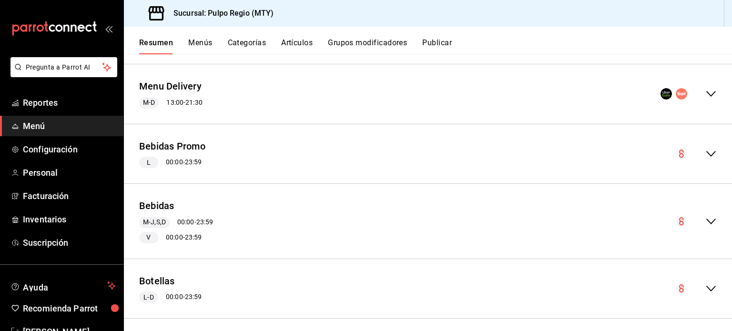
scroll to position [326, 0]
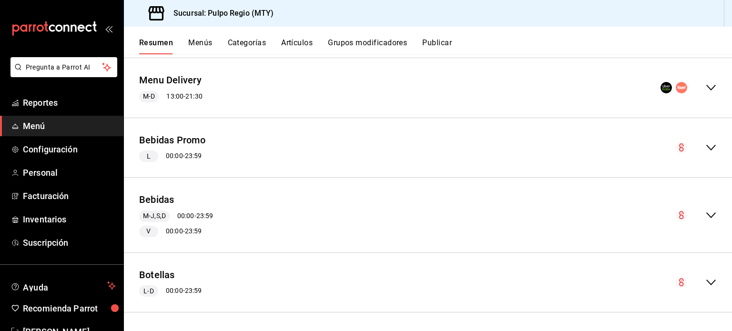
click at [709, 213] on icon "collapse-menu-row" at bounding box center [710, 215] width 11 height 11
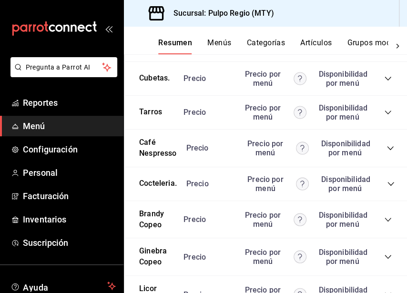
scroll to position [2042, 0]
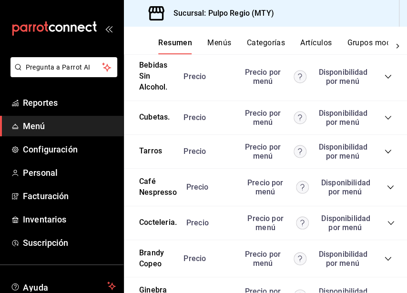
click at [384, 122] on icon "collapse-category-row" at bounding box center [388, 118] width 8 height 8
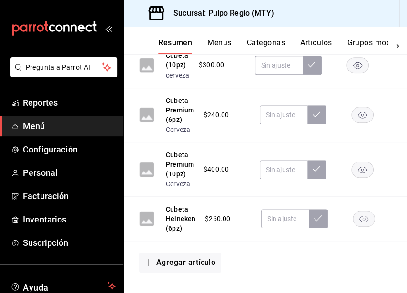
scroll to position [2233, 0]
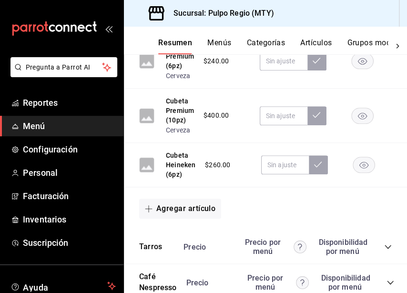
click at [369, 169] on rect "button" at bounding box center [364, 165] width 22 height 16
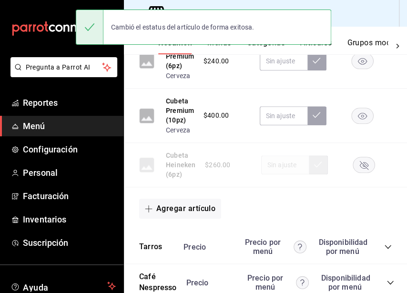
click at [276, 200] on div "Agregar artículo" at bounding box center [265, 208] width 283 height 43
